Goal: Information Seeking & Learning: Learn about a topic

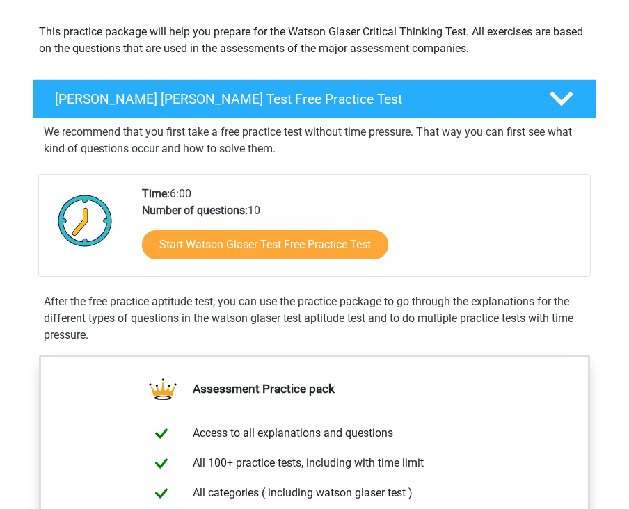
scroll to position [152, 0]
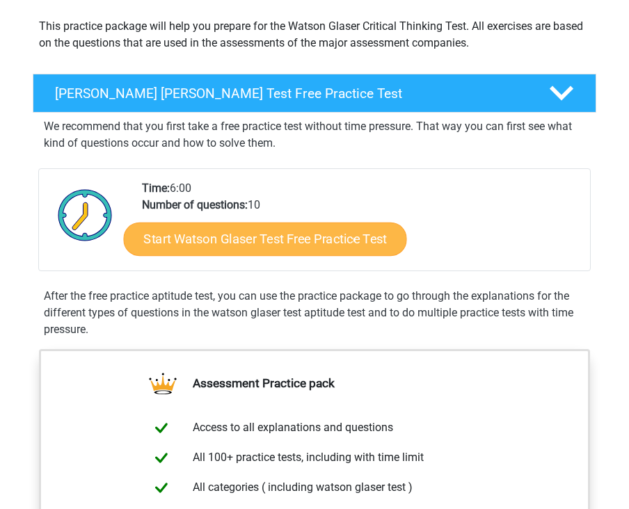
click at [342, 235] on link "Start Watson Glaser Test Free Practice Test" at bounding box center [264, 239] width 283 height 33
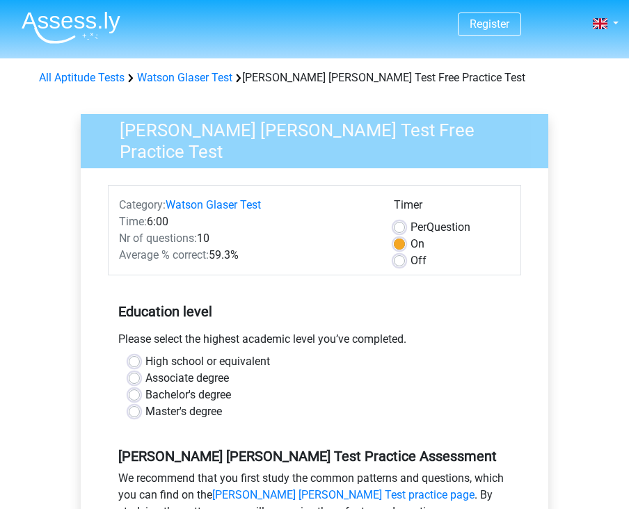
click at [411, 255] on label "Off" at bounding box center [419, 261] width 16 height 17
click at [401, 255] on input "Off" at bounding box center [399, 260] width 11 height 14
radio input "true"
click at [208, 356] on label "High school or equivalent" at bounding box center [207, 362] width 125 height 17
click at [140, 356] on input "High school or equivalent" at bounding box center [134, 361] width 11 height 14
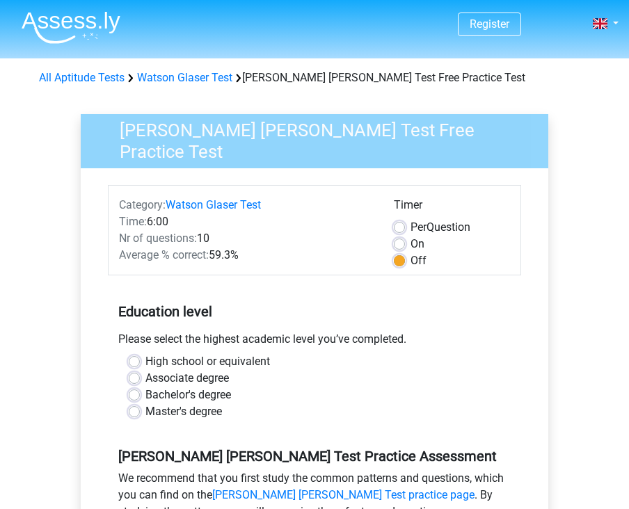
radio input "true"
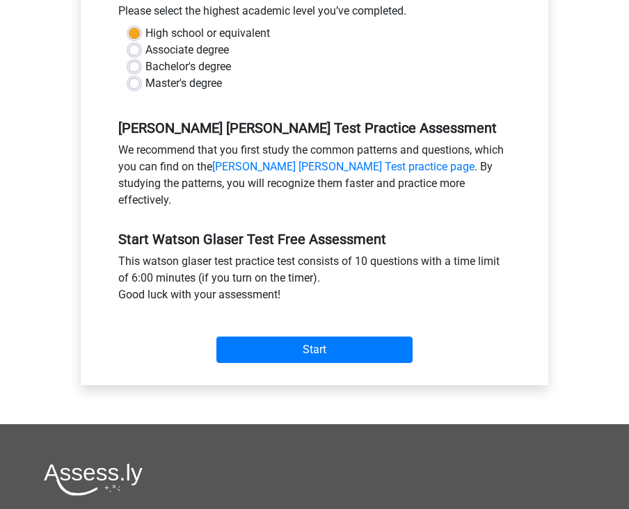
scroll to position [329, 0]
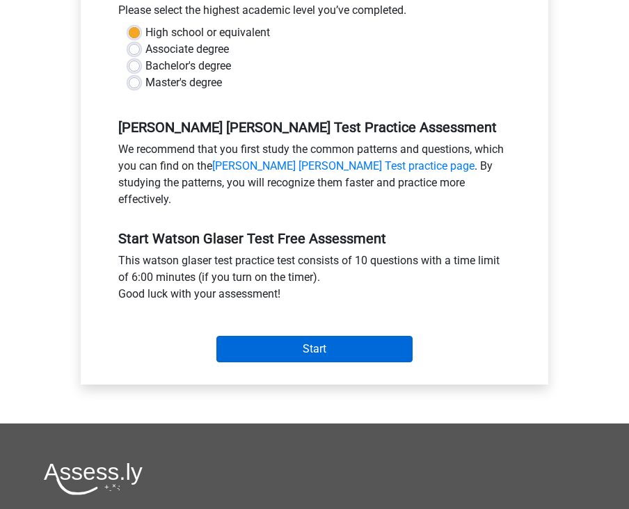
click at [374, 336] on input "Start" at bounding box center [314, 349] width 196 height 26
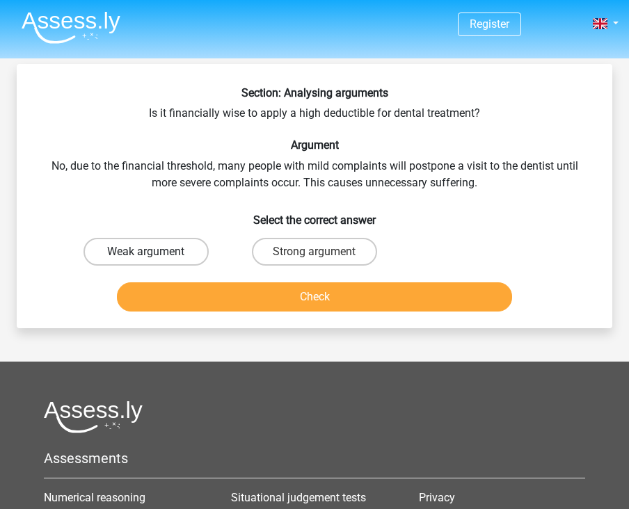
click at [177, 242] on label "Weak argument" at bounding box center [147, 252] width 126 height 28
click at [155, 252] on input "Weak argument" at bounding box center [150, 256] width 9 height 9
radio input "true"
click at [293, 304] on button "Check" at bounding box center [314, 297] width 395 height 29
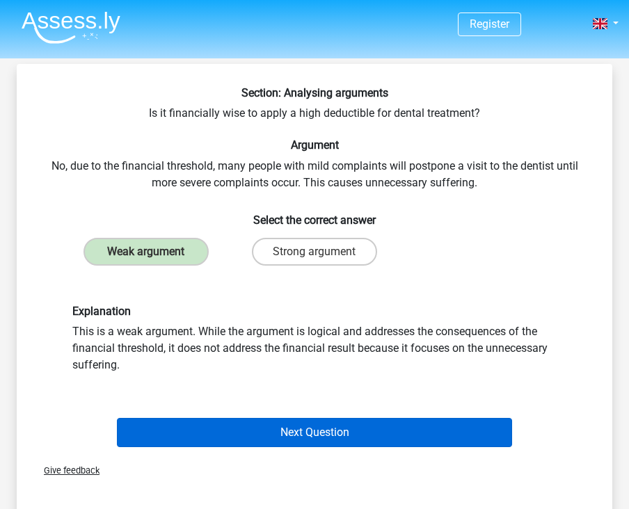
click at [384, 434] on button "Next Question" at bounding box center [314, 432] width 395 height 29
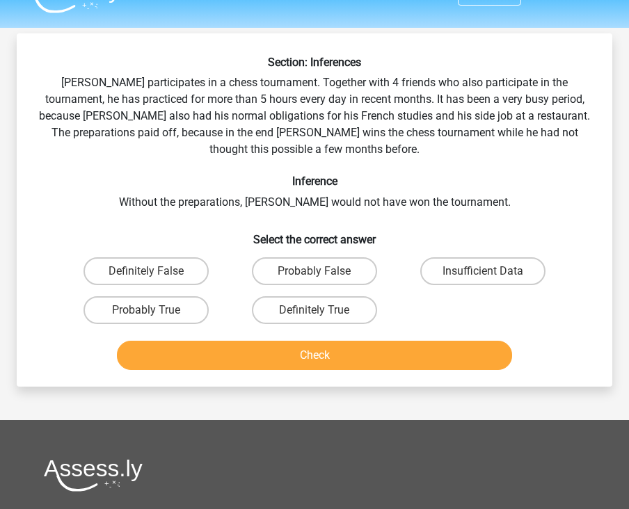
scroll to position [26, 0]
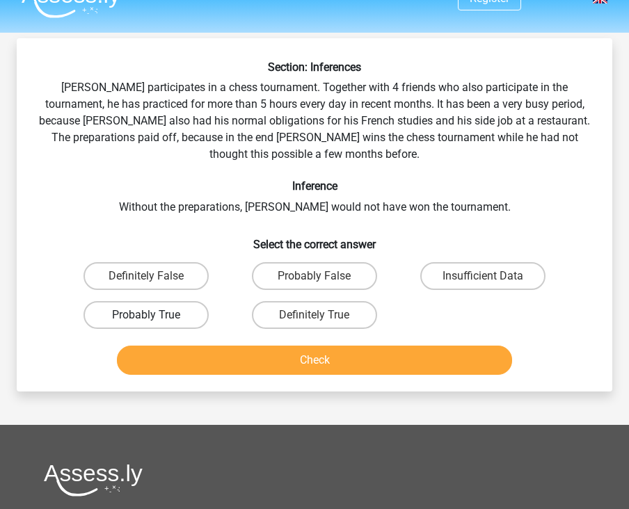
click at [167, 317] on label "Probably True" at bounding box center [147, 315] width 126 height 28
click at [155, 317] on input "Probably True" at bounding box center [150, 319] width 9 height 9
radio input "true"
click at [274, 354] on button "Check" at bounding box center [314, 360] width 395 height 29
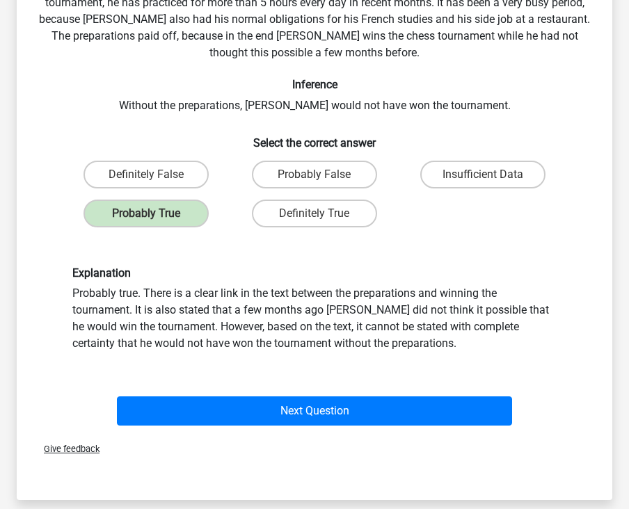
scroll to position [129, 0]
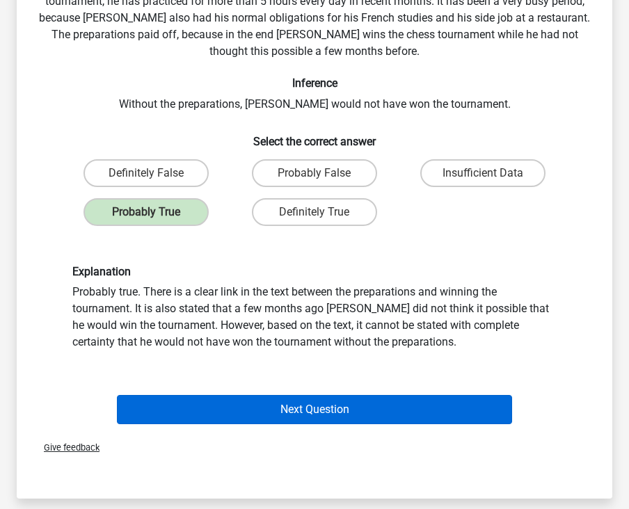
click at [345, 408] on button "Next Question" at bounding box center [314, 409] width 395 height 29
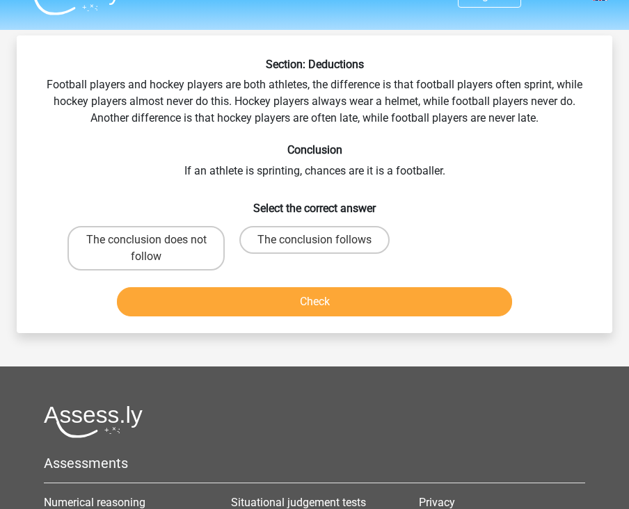
scroll to position [25, 0]
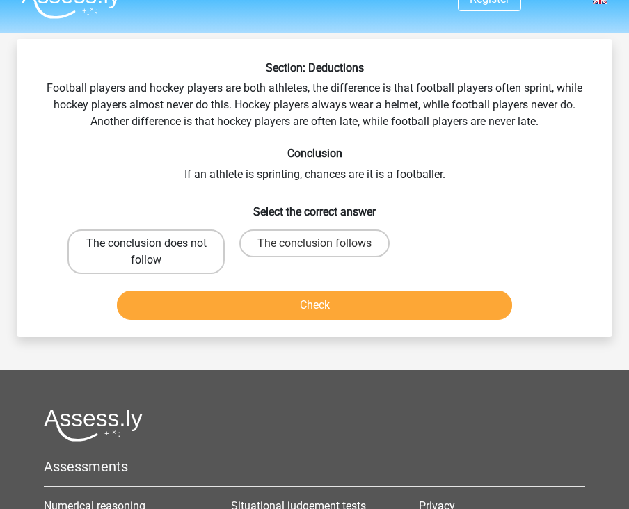
click at [193, 260] on label "The conclusion does not follow" at bounding box center [146, 252] width 157 height 45
click at [155, 253] on input "The conclusion does not follow" at bounding box center [150, 248] width 9 height 9
radio input "true"
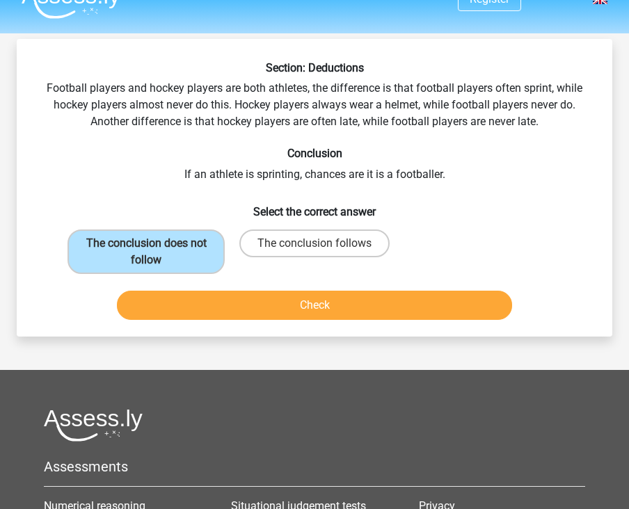
click at [247, 316] on button "Check" at bounding box center [314, 305] width 395 height 29
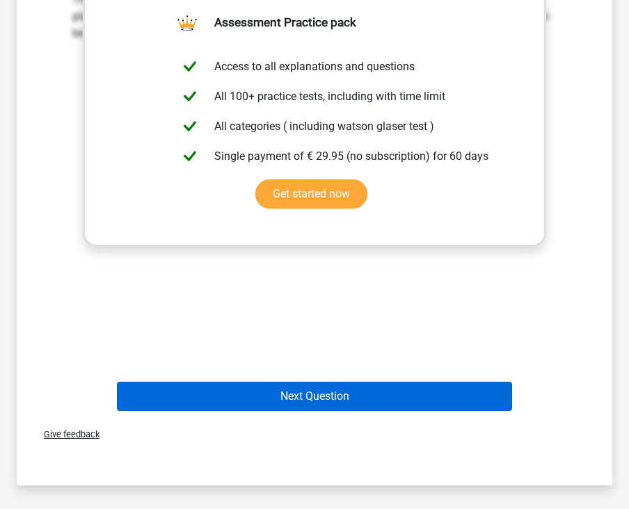
click at [335, 389] on button "Next Question" at bounding box center [314, 396] width 395 height 29
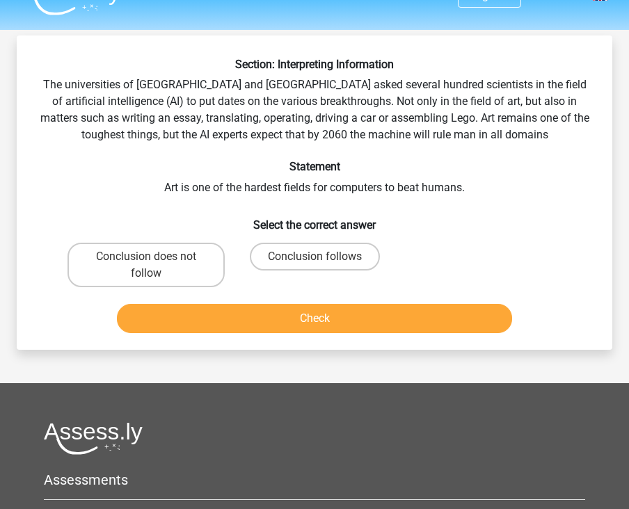
scroll to position [26, 0]
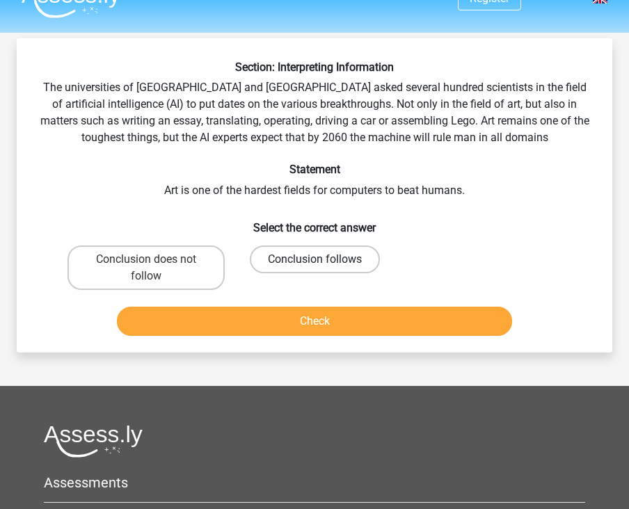
click at [330, 264] on label "Conclusion follows" at bounding box center [315, 260] width 130 height 28
click at [324, 264] on input "Conclusion follows" at bounding box center [319, 264] width 9 height 9
radio input "true"
click at [330, 338] on div "Check" at bounding box center [314, 324] width 505 height 35
click at [338, 326] on button "Check" at bounding box center [314, 321] width 395 height 29
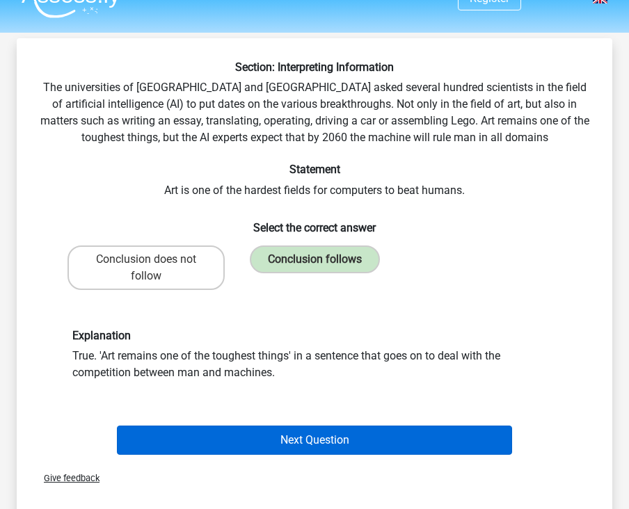
click at [326, 439] on button "Next Question" at bounding box center [314, 440] width 395 height 29
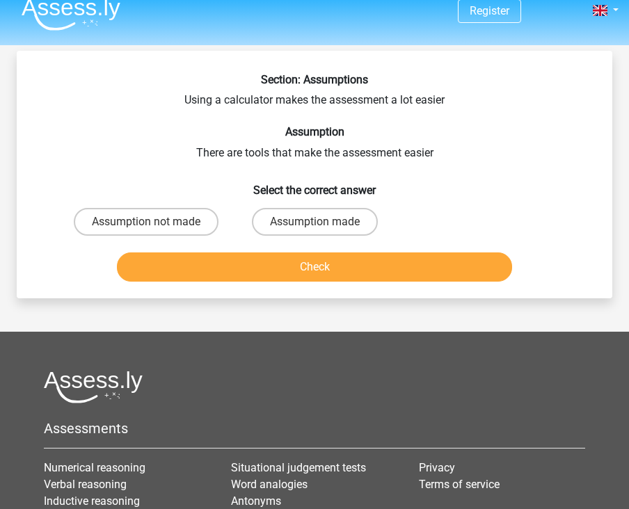
scroll to position [10, 0]
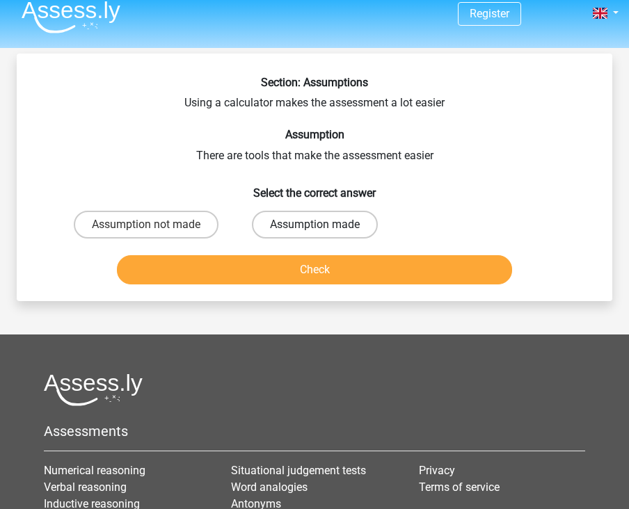
click at [349, 219] on label "Assumption made" at bounding box center [315, 225] width 126 height 28
click at [324, 225] on input "Assumption made" at bounding box center [319, 229] width 9 height 9
radio input "true"
click at [351, 263] on button "Check" at bounding box center [314, 269] width 395 height 29
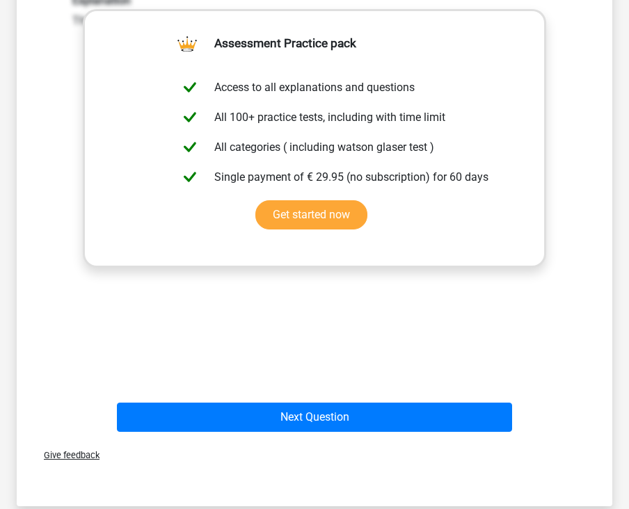
scroll to position [331, 0]
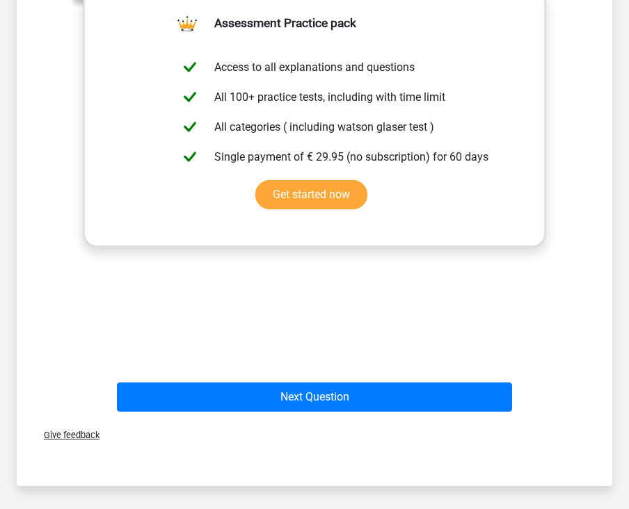
click at [306, 377] on div "Next Question" at bounding box center [314, 395] width 551 height 46
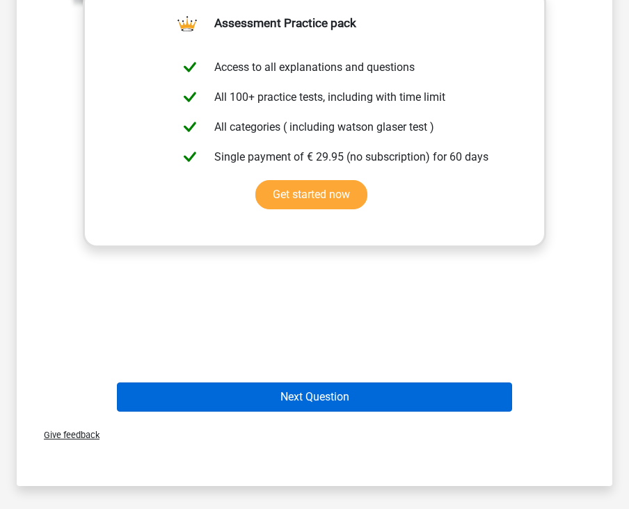
click at [306, 384] on button "Next Question" at bounding box center [314, 397] width 395 height 29
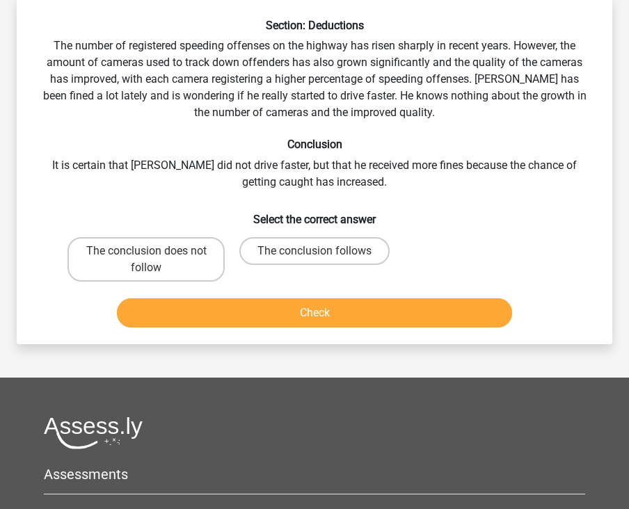
scroll to position [64, 0]
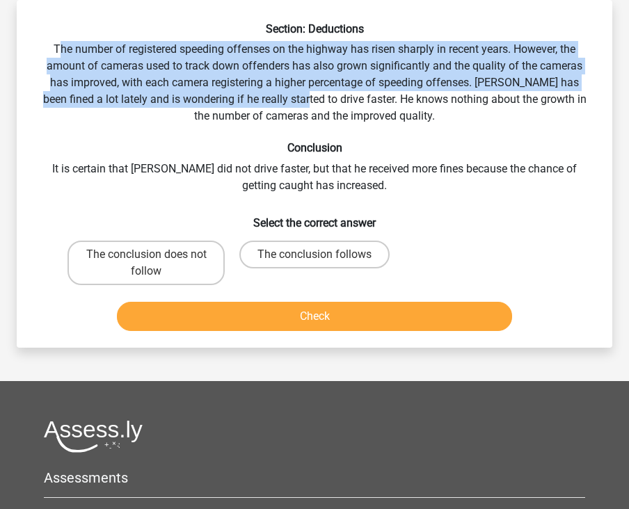
drag, startPoint x: 56, startPoint y: 52, endPoint x: 303, endPoint y: 103, distance: 252.3
click at [286, 100] on div "Section: Deductions The number of registered speeding offenses on the highway h…" at bounding box center [314, 179] width 585 height 315
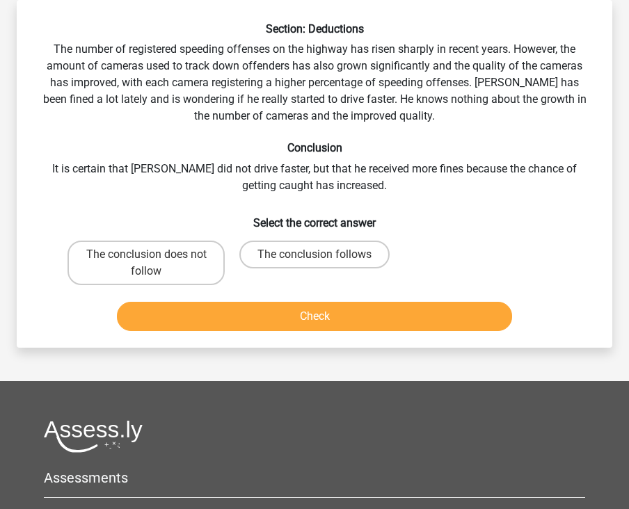
click at [133, 129] on div "Section: Deductions The number of registered speeding offenses on the highway h…" at bounding box center [314, 179] width 585 height 315
drag, startPoint x: 287, startPoint y: 149, endPoint x: 264, endPoint y: 146, distance: 23.8
click at [264, 146] on h6 "Conclusion" at bounding box center [314, 147] width 551 height 13
drag, startPoint x: 265, startPoint y: 146, endPoint x: 359, endPoint y: 146, distance: 94.0
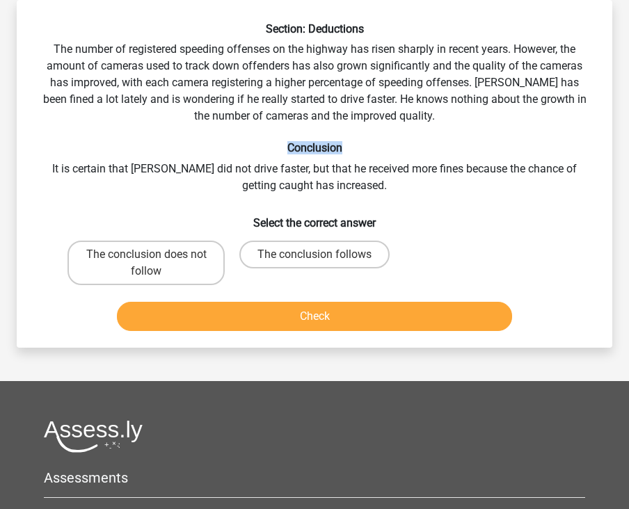
click at [360, 146] on h6 "Conclusion" at bounding box center [314, 147] width 551 height 13
click at [335, 155] on h6 "Conclusion" at bounding box center [314, 147] width 551 height 13
drag, startPoint x: 475, startPoint y: 83, endPoint x: 514, endPoint y: 87, distance: 39.2
click at [514, 87] on div "Section: Deductions The number of registered speeding offenses on the highway h…" at bounding box center [314, 179] width 585 height 315
click at [500, 86] on div "Section: Deductions The number of registered speeding offenses on the highway h…" at bounding box center [314, 179] width 585 height 315
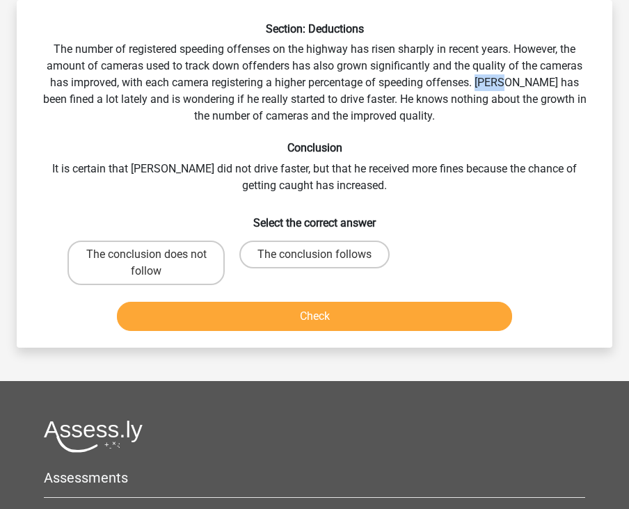
drag, startPoint x: 500, startPoint y: 86, endPoint x: 474, endPoint y: 88, distance: 26.6
click at [474, 88] on div "Section: Deductions The number of registered speeding offenses on the highway h…" at bounding box center [314, 179] width 585 height 315
click at [505, 93] on div "Section: Deductions The number of registered speeding offenses on the highway h…" at bounding box center [314, 179] width 585 height 315
click at [202, 281] on label "The conclusion does not follow" at bounding box center [146, 263] width 157 height 45
click at [155, 264] on input "The conclusion does not follow" at bounding box center [150, 259] width 9 height 9
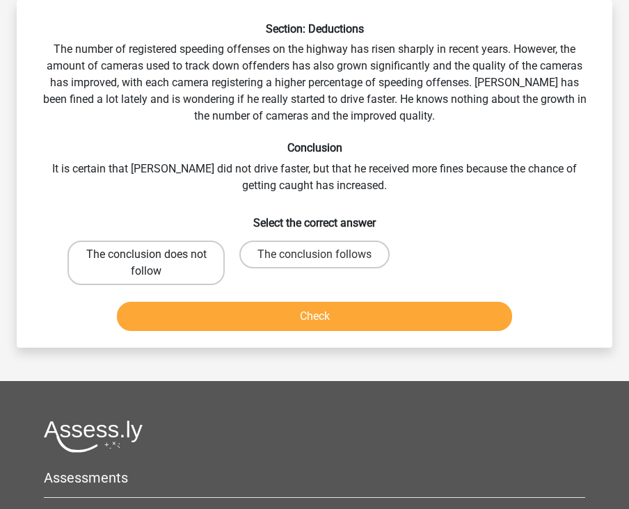
radio input "true"
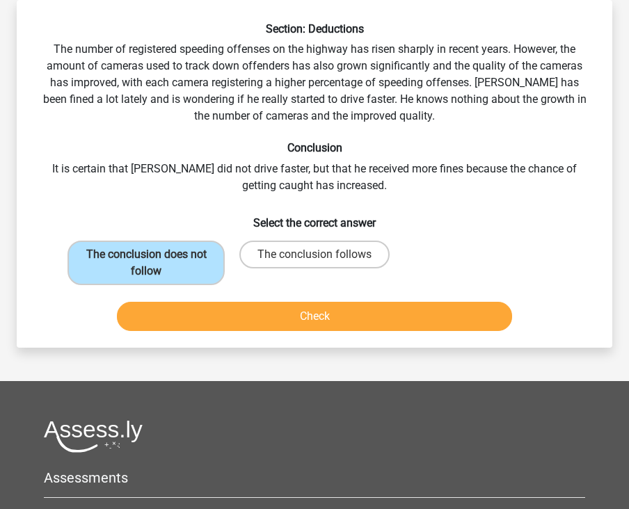
click at [220, 308] on button "Check" at bounding box center [314, 316] width 395 height 29
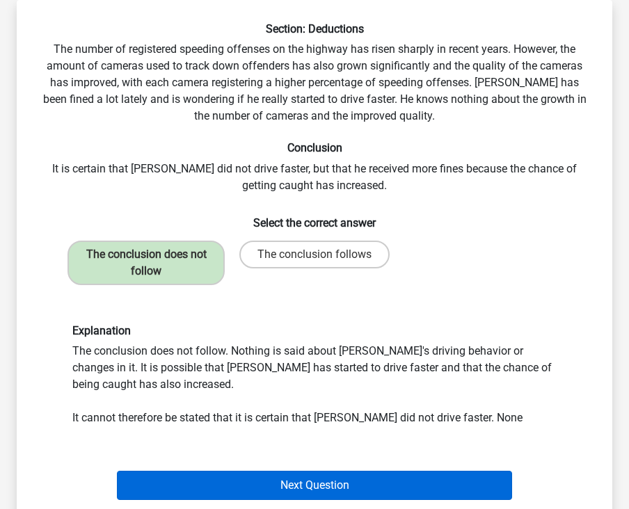
click at [283, 493] on button "Next Question" at bounding box center [314, 485] width 395 height 29
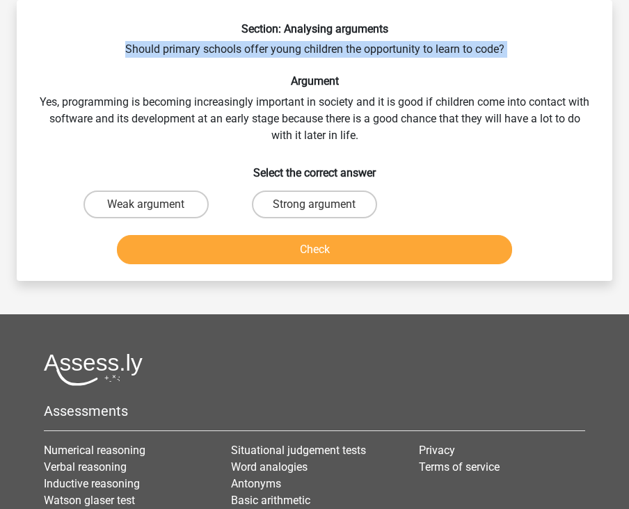
drag, startPoint x: 125, startPoint y: 48, endPoint x: 399, endPoint y: 63, distance: 274.6
click at [399, 63] on div "Section: Analysing arguments Should primary schools offer young children the op…" at bounding box center [314, 146] width 585 height 248
click at [398, 63] on div "Section: Analysing arguments Should primary schools offer young children the op…" at bounding box center [314, 146] width 585 height 248
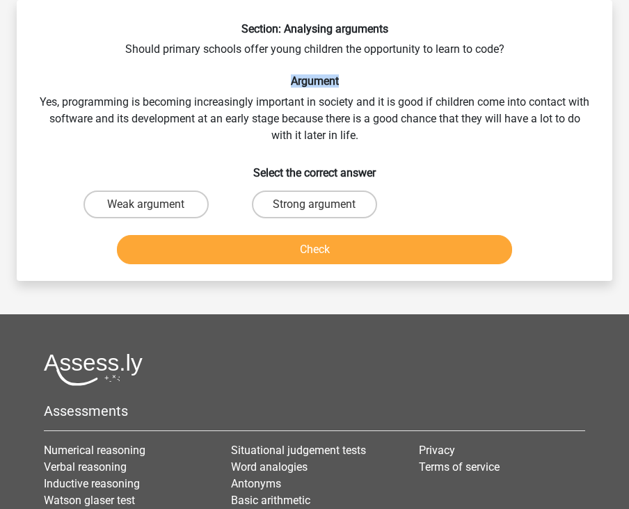
drag, startPoint x: 285, startPoint y: 82, endPoint x: 358, endPoint y: 82, distance: 73.8
click at [359, 82] on h6 "Argument" at bounding box center [314, 80] width 551 height 13
click at [358, 82] on h6 "Argument" at bounding box center [314, 80] width 551 height 13
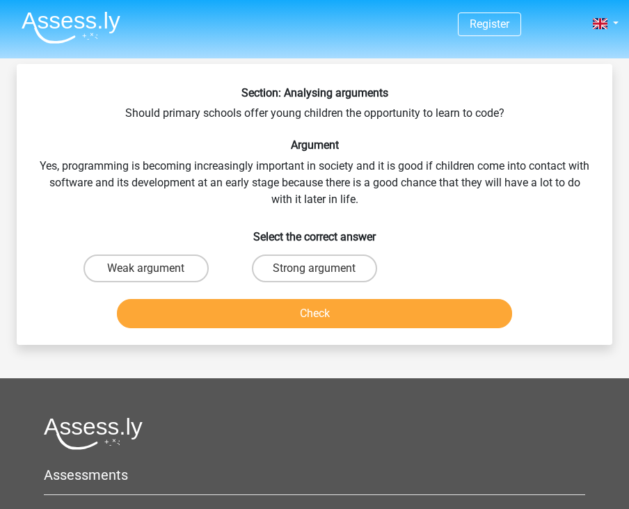
scroll to position [0, 0]
click at [303, 274] on label "Strong argument" at bounding box center [315, 269] width 126 height 28
click at [315, 274] on input "Strong argument" at bounding box center [319, 273] width 9 height 9
radio input "true"
click at [335, 317] on button "Check" at bounding box center [314, 313] width 395 height 29
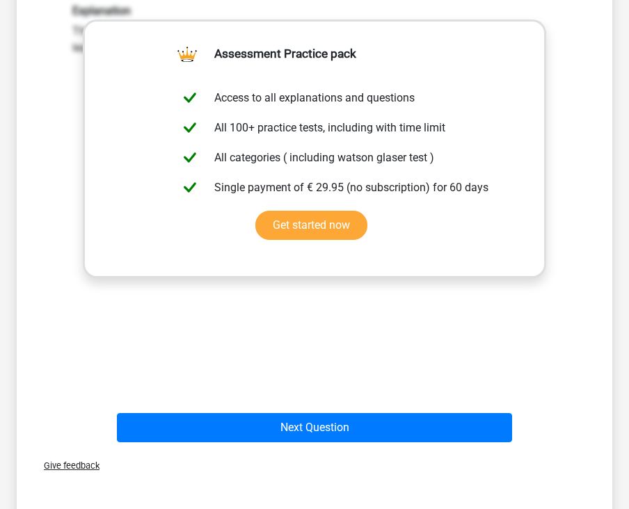
scroll to position [345, 0]
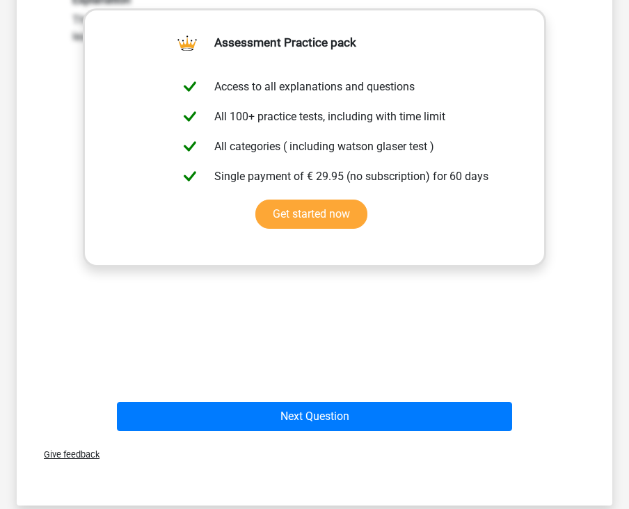
click at [324, 401] on div "Next Question" at bounding box center [314, 414] width 551 height 46
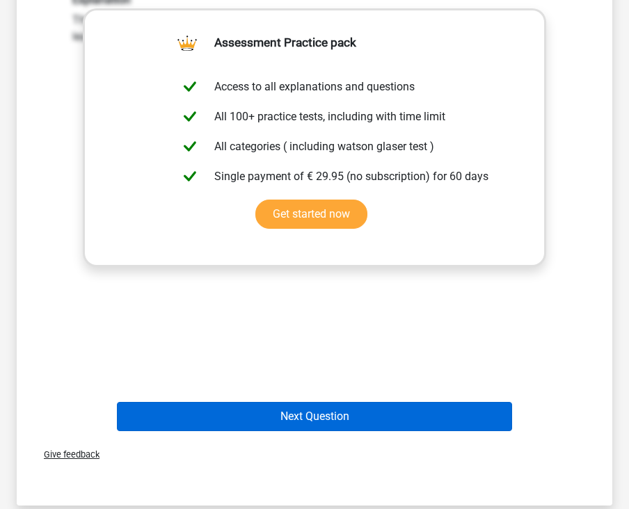
click at [324, 407] on button "Next Question" at bounding box center [314, 416] width 395 height 29
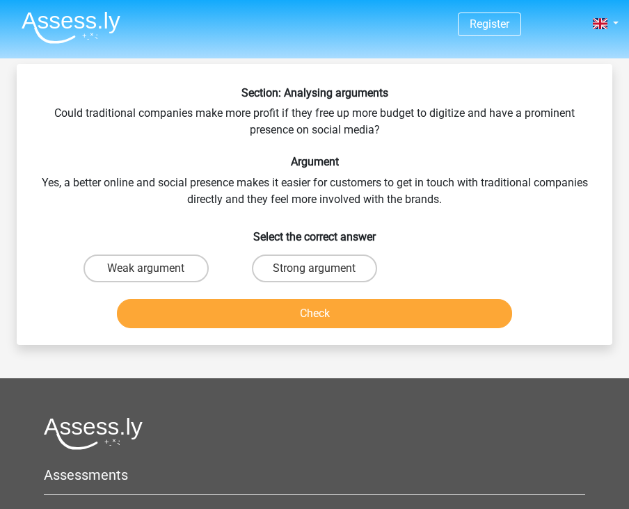
scroll to position [0, 0]
drag, startPoint x: 287, startPoint y: 162, endPoint x: 351, endPoint y: 164, distance: 64.1
click at [351, 164] on h6 "Argument" at bounding box center [314, 161] width 551 height 13
click at [348, 164] on h6 "Argument" at bounding box center [314, 161] width 551 height 13
drag, startPoint x: 290, startPoint y: 161, endPoint x: 355, endPoint y: 162, distance: 64.7
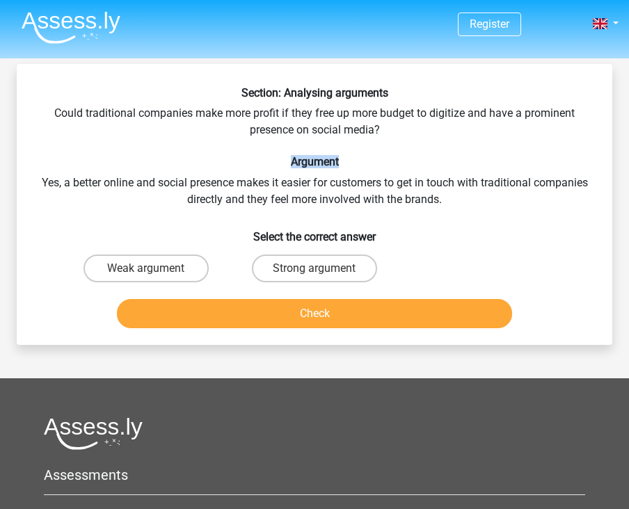
click at [356, 164] on h6 "Argument" at bounding box center [314, 161] width 551 height 13
click at [356, 161] on h6 "Argument" at bounding box center [314, 161] width 551 height 13
click at [325, 276] on label "Strong argument" at bounding box center [315, 269] width 126 height 28
click at [324, 276] on input "Strong argument" at bounding box center [319, 273] width 9 height 9
radio input "true"
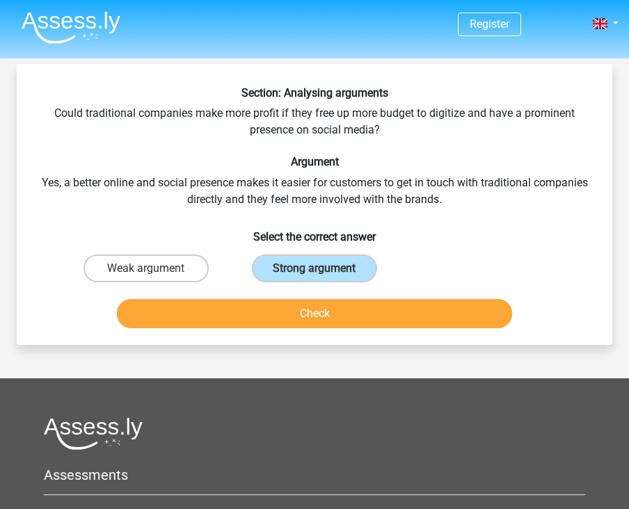
click at [344, 320] on button "Check" at bounding box center [314, 313] width 395 height 29
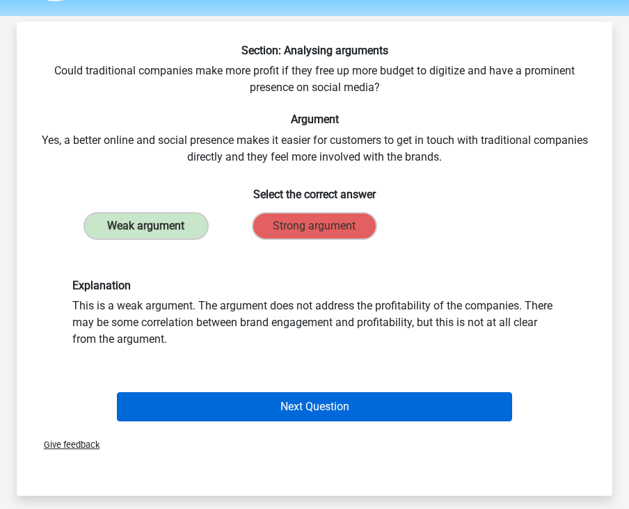
click at [356, 399] on button "Next Question" at bounding box center [314, 407] width 395 height 29
